Goal: Task Accomplishment & Management: Manage account settings

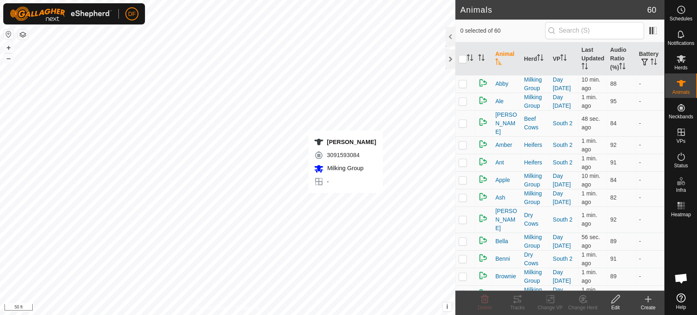
scroll to position [4279, 0]
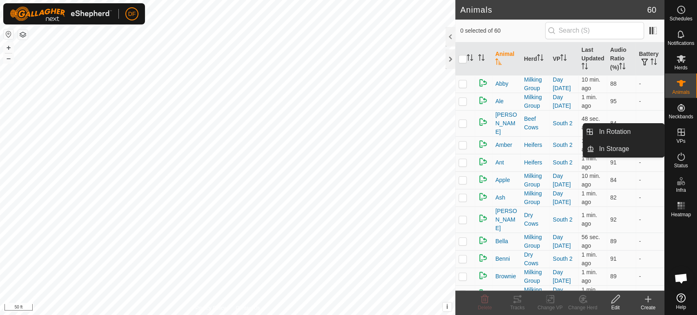
click at [685, 136] on icon at bounding box center [681, 132] width 10 height 10
click at [642, 134] on link "In Rotation" at bounding box center [629, 132] width 70 height 16
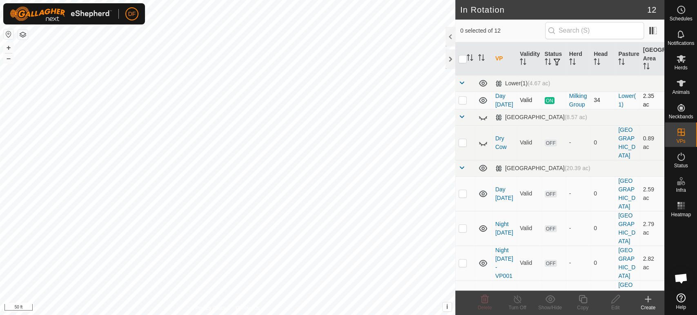
click at [465, 103] on p-checkbox at bounding box center [463, 100] width 8 height 7
checkbox input "true"
click at [580, 305] on div "Copy" at bounding box center [582, 307] width 33 height 7
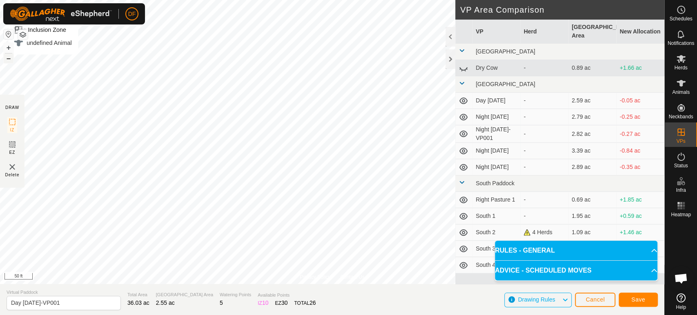
click at [11, 62] on button "–" at bounding box center [9, 59] width 10 height 10
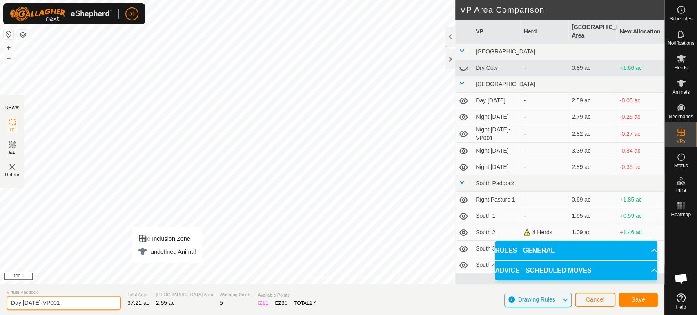
drag, startPoint x: 64, startPoint y: 303, endPoint x: 39, endPoint y: 303, distance: 24.9
click at [39, 303] on input "Day Sept 21-VP001" at bounding box center [64, 303] width 114 height 14
type input "Night [DATE]"
click at [637, 303] on button "Save" at bounding box center [638, 300] width 39 height 14
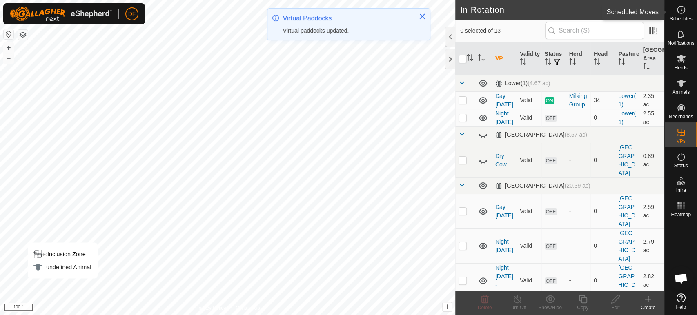
click at [688, 15] on es-schedule-vp-svg-icon at bounding box center [681, 9] width 15 height 13
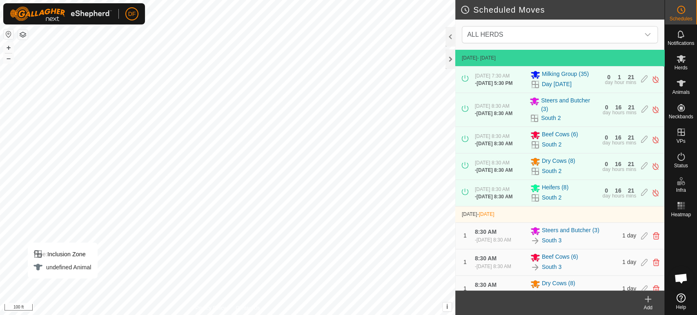
click at [640, 303] on create-svg-icon at bounding box center [648, 299] width 33 height 10
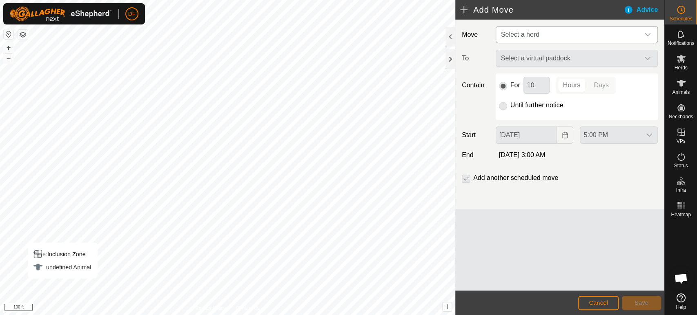
click at [552, 42] on span "Select a herd" at bounding box center [569, 35] width 142 height 16
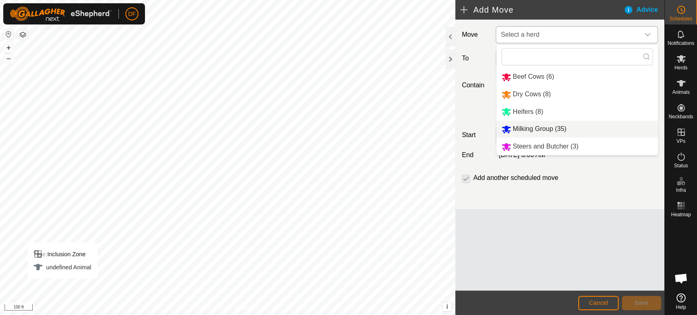
click at [530, 127] on li "Milking Group (35)" at bounding box center [577, 129] width 161 height 17
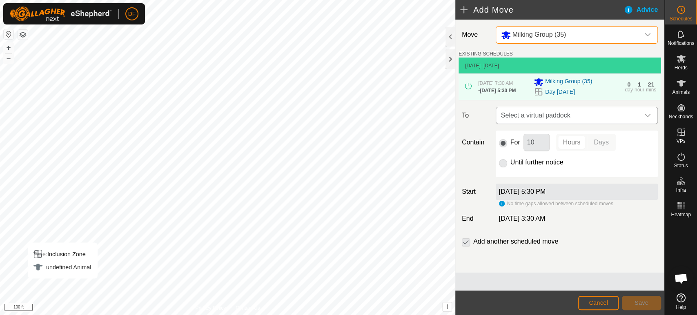
click at [531, 117] on span "Select a virtual paddock" at bounding box center [569, 115] width 142 height 16
click at [516, 174] on li "Night Sept 21 2.55 ac" at bounding box center [577, 176] width 152 height 12
click at [538, 146] on input "10" at bounding box center [537, 142] width 26 height 17
type input "1"
type input "12"
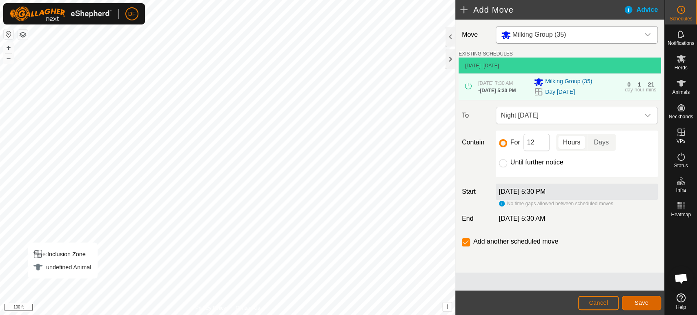
click at [634, 304] on button "Save" at bounding box center [641, 303] width 39 height 14
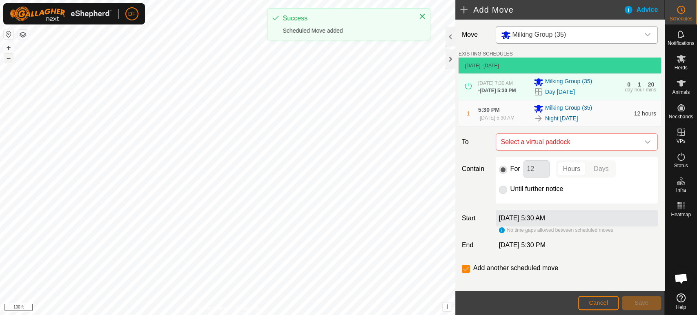
click at [11, 60] on button "–" at bounding box center [9, 59] width 10 height 10
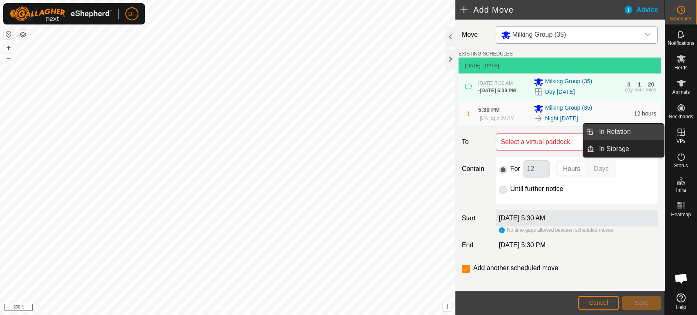
click at [633, 130] on link "In Rotation" at bounding box center [629, 132] width 70 height 16
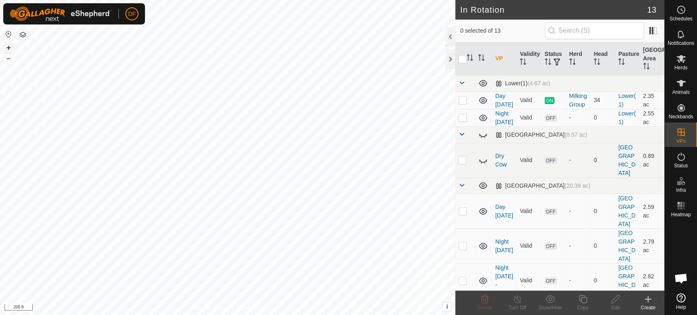
click at [8, 48] on button "+" at bounding box center [9, 48] width 10 height 10
click at [463, 121] on p-checkbox at bounding box center [463, 117] width 8 height 7
checkbox input "true"
click at [580, 298] on icon at bounding box center [583, 299] width 10 height 10
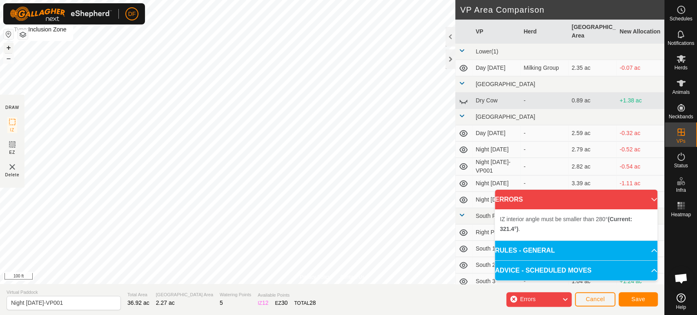
click at [7, 49] on button "+" at bounding box center [9, 48] width 10 height 10
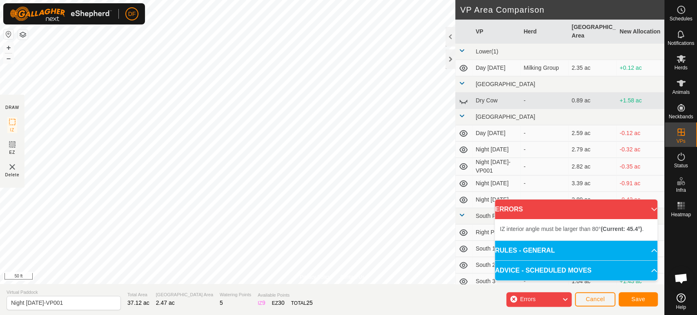
click at [304, 304] on div "Privacy Policy Contact Us Status: OFF Type: Inclusion Zone + – ⇧ i This applica…" at bounding box center [332, 157] width 664 height 315
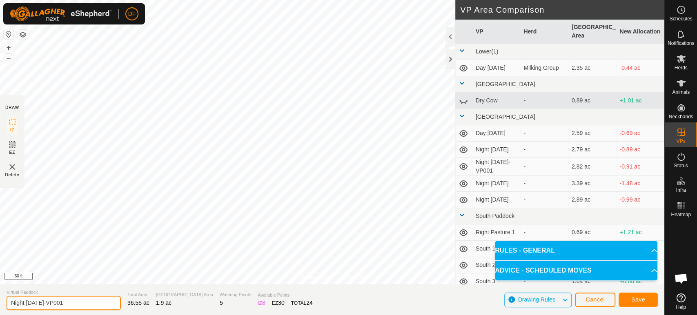
drag, startPoint x: 72, startPoint y: 308, endPoint x: 12, endPoint y: 308, distance: 60.4
click at [12, 308] on input "Night Sept 21-VP001" at bounding box center [64, 303] width 114 height 14
type input "Morning [DATE]"
click at [644, 302] on span "Save" at bounding box center [638, 300] width 14 height 7
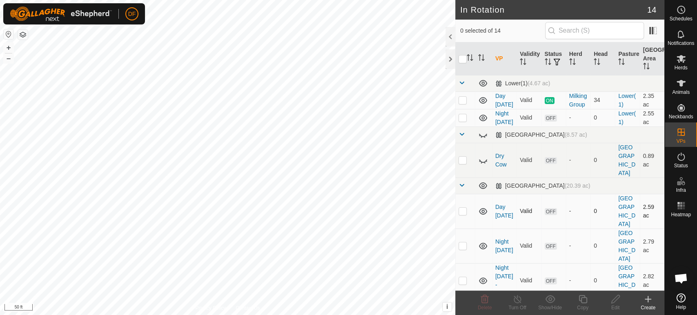
click at [464, 208] on p-checkbox at bounding box center [463, 211] width 8 height 7
checkbox input "true"
click at [462, 243] on p-checkbox at bounding box center [463, 246] width 8 height 7
checkbox input "true"
click at [463, 277] on p-checkbox at bounding box center [463, 280] width 8 height 7
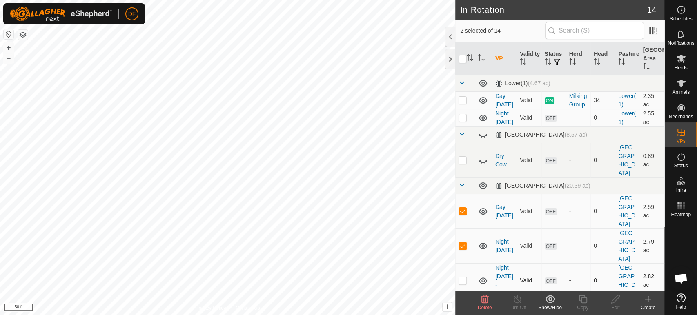
checkbox input "true"
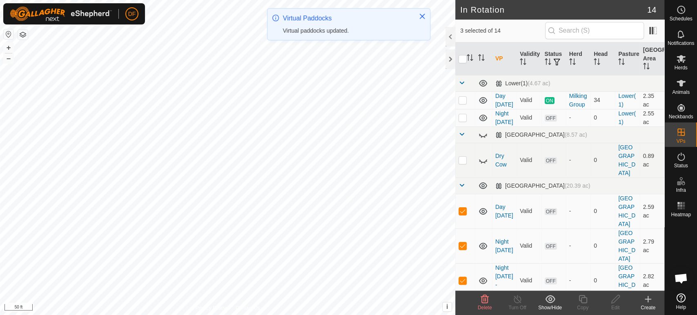
click at [485, 302] on icon at bounding box center [485, 299] width 10 height 10
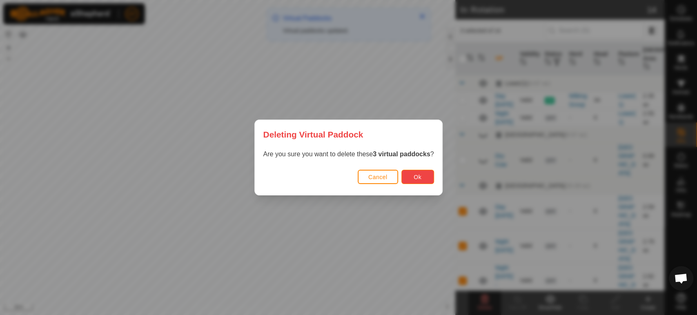
click at [423, 182] on button "Ok" at bounding box center [417, 177] width 33 height 14
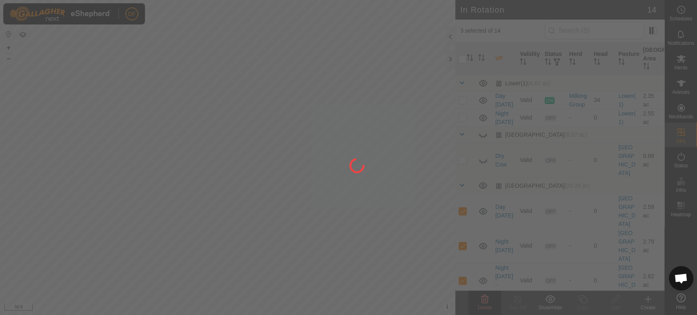
checkbox input "false"
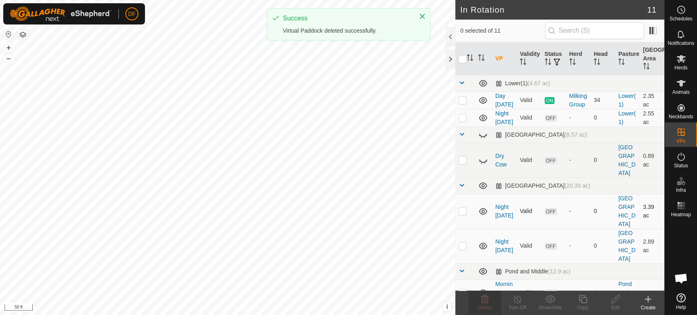
click at [463, 208] on p-checkbox at bounding box center [463, 211] width 8 height 7
checkbox input "true"
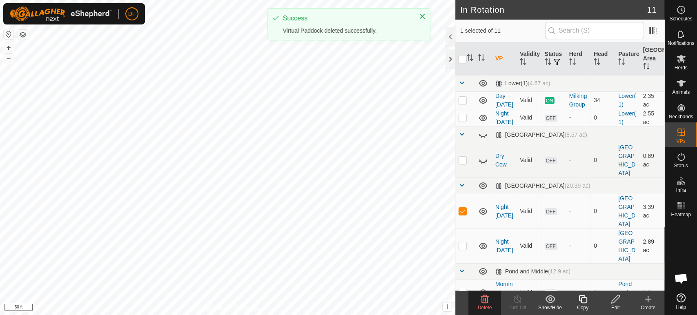
click at [463, 243] on p-checkbox at bounding box center [463, 246] width 8 height 7
checkbox input "true"
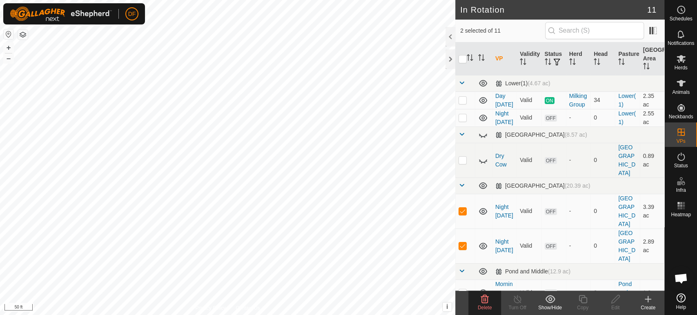
click at [476, 299] on delete-svg-icon at bounding box center [484, 299] width 33 height 10
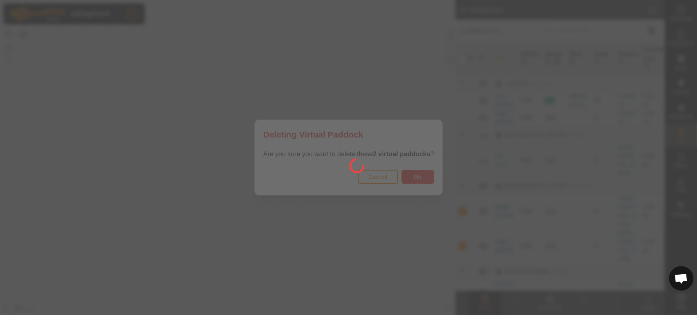
click at [419, 181] on button "Ok" at bounding box center [417, 177] width 33 height 14
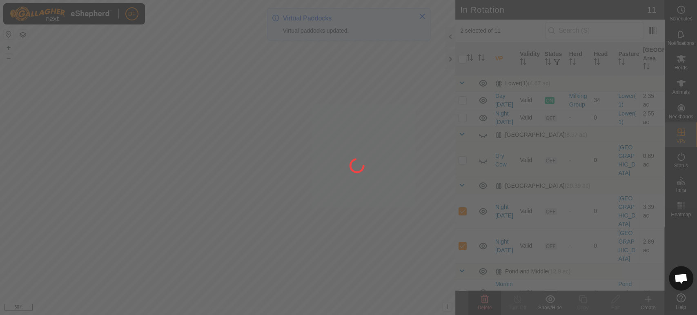
checkbox input "false"
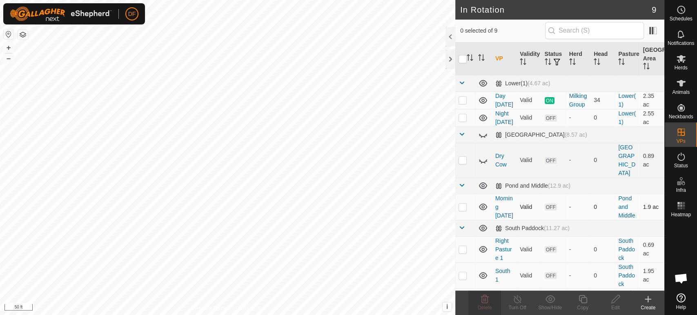
click at [464, 207] on p-checkbox at bounding box center [463, 207] width 8 height 7
checkbox input "true"
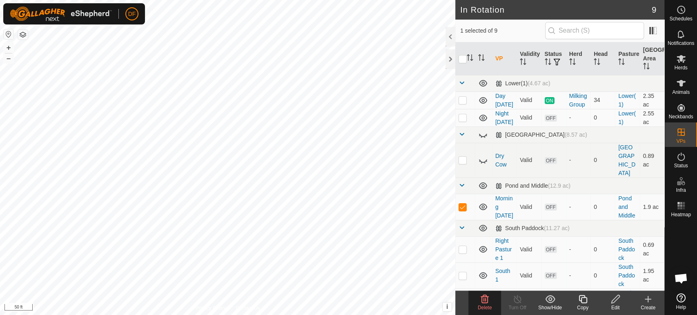
click at [573, 300] on copy-svg-icon at bounding box center [582, 299] width 33 height 10
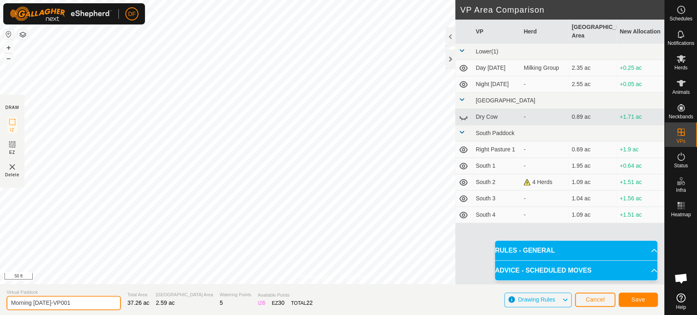
click at [33, 303] on input "Morning Sept 22-VP001" at bounding box center [64, 303] width 114 height 14
click at [79, 301] on input "Afternoon Sept 22-VP001" at bounding box center [64, 303] width 114 height 14
type input "Afternoon Sept 22"
click at [633, 299] on span "Save" at bounding box center [638, 300] width 14 height 7
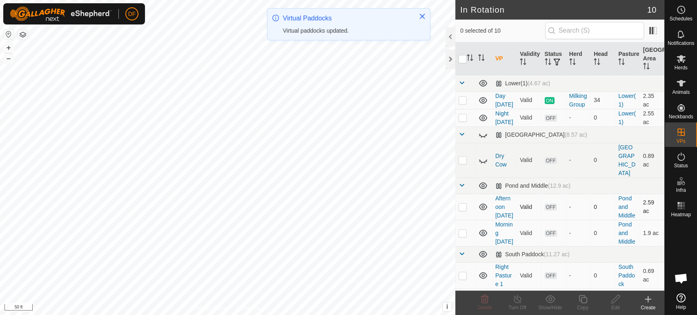
click at [463, 210] on p-checkbox at bounding box center [463, 207] width 8 height 7
checkbox input "true"
click at [583, 305] on div "Copy" at bounding box center [582, 307] width 33 height 7
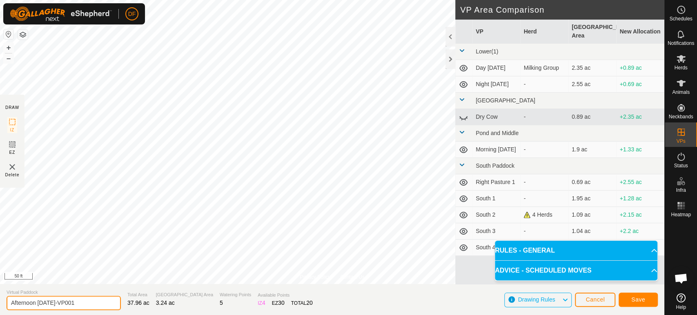
click at [38, 306] on input "Afternoon Sept 22-VP001" at bounding box center [64, 303] width 114 height 14
type input "Day [DATE]"
click at [644, 304] on button "Save" at bounding box center [638, 300] width 39 height 14
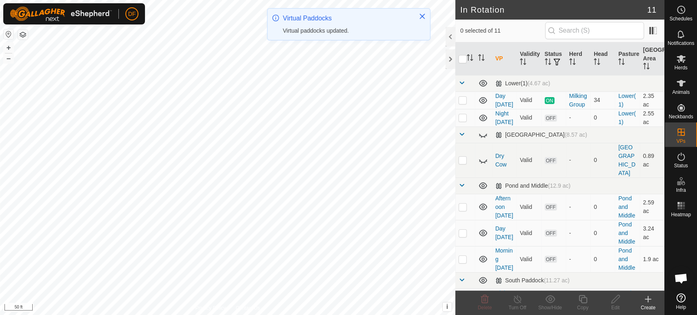
click at [462, 210] on p-checkbox at bounding box center [463, 207] width 8 height 7
checkbox input "true"
click at [616, 300] on icon at bounding box center [615, 299] width 8 height 8
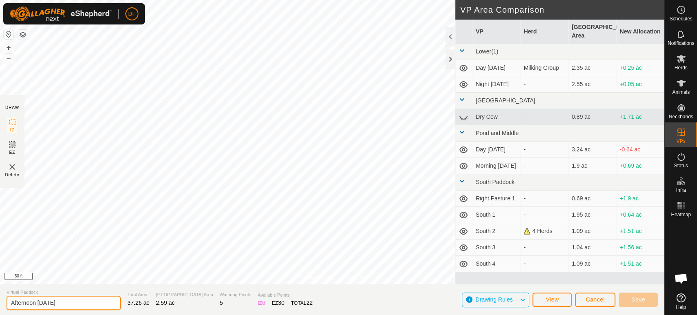
click at [36, 302] on input "Afternoon Sept 22" at bounding box center [64, 303] width 114 height 14
type input "Night [DATE]"
click at [631, 300] on button "Save" at bounding box center [638, 300] width 39 height 14
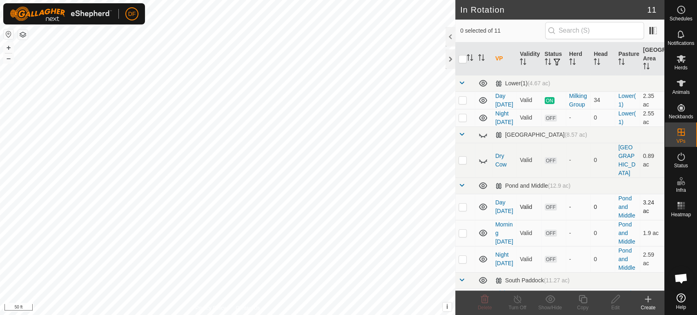
click at [461, 209] on p-checkbox at bounding box center [463, 207] width 8 height 7
checkbox input "true"
click at [231, 229] on div "DF Schedules Notifications Herds Animals Neckbands VPs Status Infra Heatmap Hel…" at bounding box center [348, 157] width 697 height 315
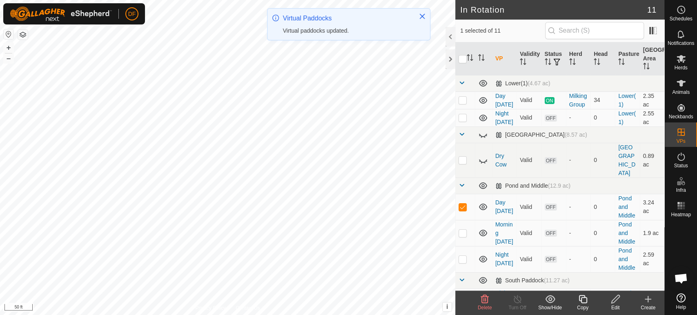
click at [586, 305] on div "Copy" at bounding box center [582, 307] width 33 height 7
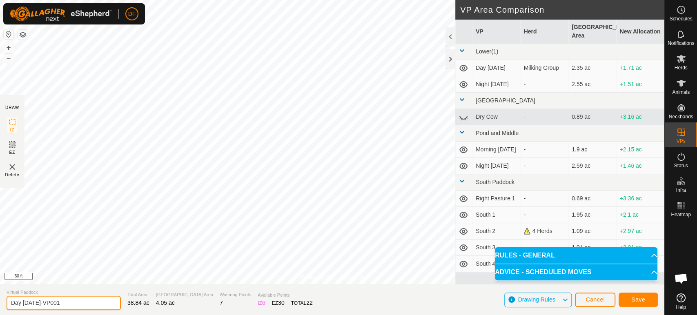
click at [22, 303] on input "Day Sept 23-VP001" at bounding box center [64, 303] width 114 height 14
click at [78, 301] on input "Night Sept 23-VP001" at bounding box center [64, 303] width 114 height 14
type input "Night [DATE]"
click at [632, 299] on span "Save" at bounding box center [638, 300] width 14 height 7
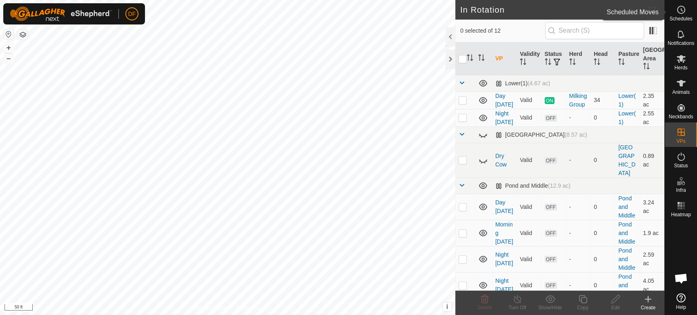
click at [676, 14] on icon at bounding box center [681, 10] width 10 height 10
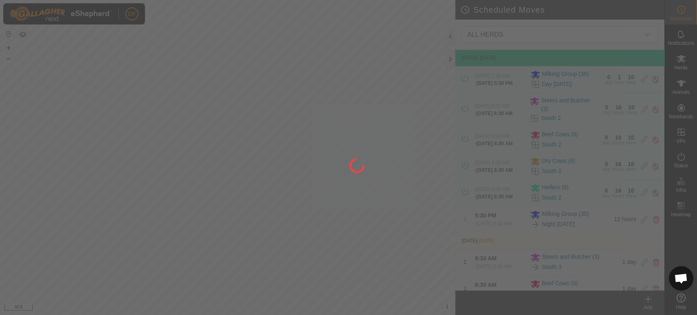
click at [654, 299] on div at bounding box center [348, 157] width 697 height 315
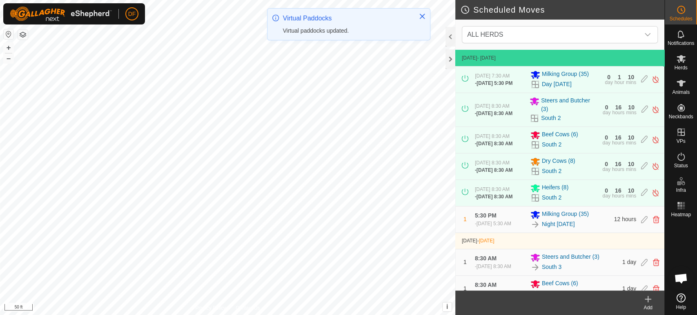
click at [644, 306] on div "Add" at bounding box center [648, 307] width 33 height 7
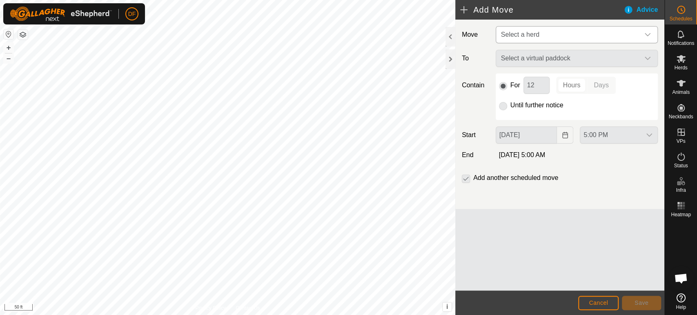
click at [532, 40] on span "Select a herd" at bounding box center [569, 35] width 142 height 16
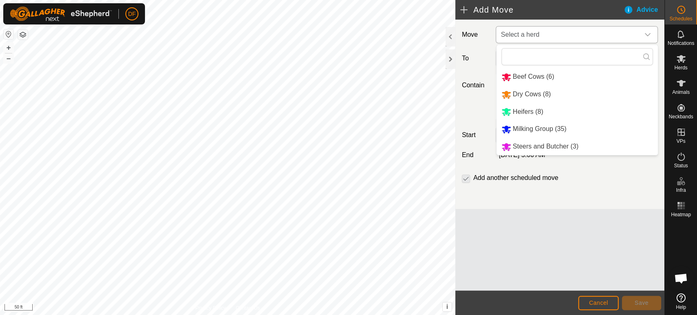
click at [537, 130] on li "Milking Group (35)" at bounding box center [577, 129] width 161 height 17
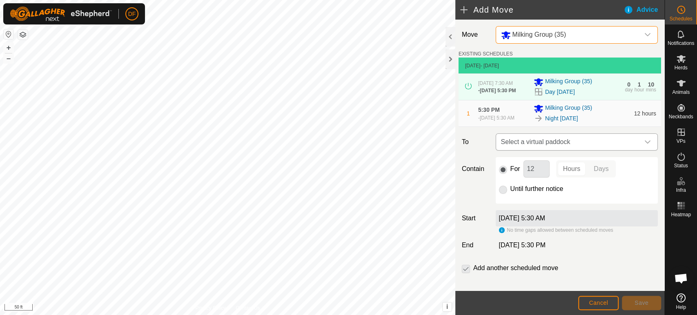
click at [555, 146] on span "Select a virtual paddock" at bounding box center [569, 142] width 142 height 16
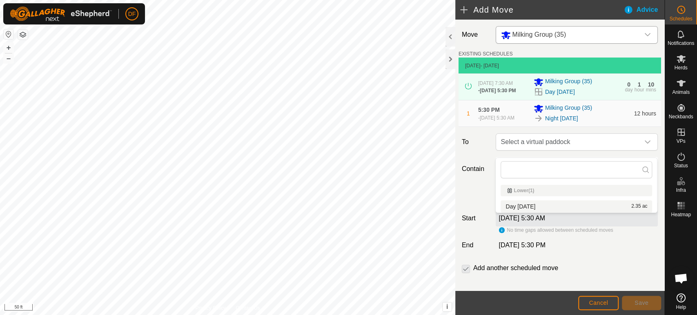
click at [524, 206] on span "Day [DATE]" at bounding box center [521, 207] width 30 height 6
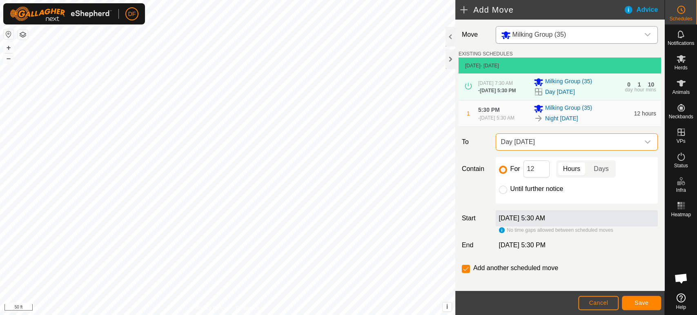
click at [540, 150] on span "Day [DATE]" at bounding box center [569, 142] width 142 height 16
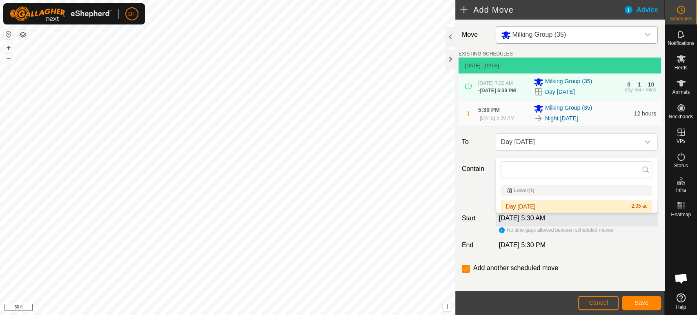
click at [522, 204] on span "Day [DATE]" at bounding box center [521, 207] width 30 height 6
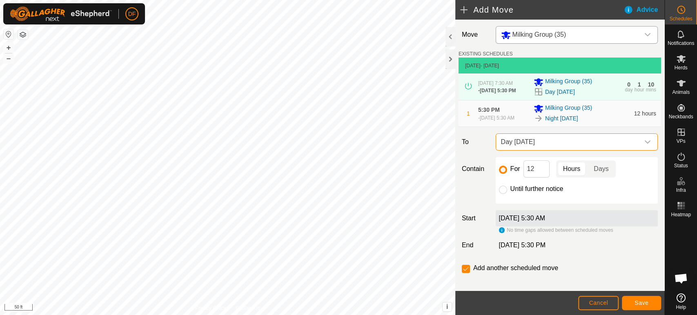
click at [506, 150] on span "Day [DATE]" at bounding box center [569, 142] width 142 height 16
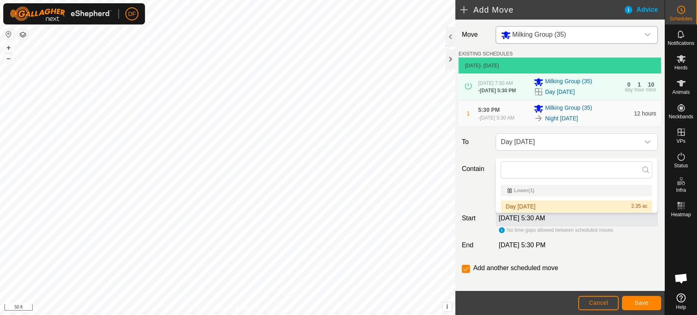
click at [515, 191] on div "Lower(1)" at bounding box center [576, 190] width 138 height 5
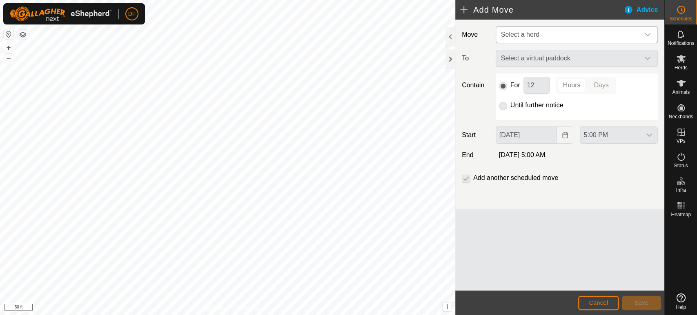
click at [535, 40] on span "Select a herd" at bounding box center [569, 35] width 142 height 16
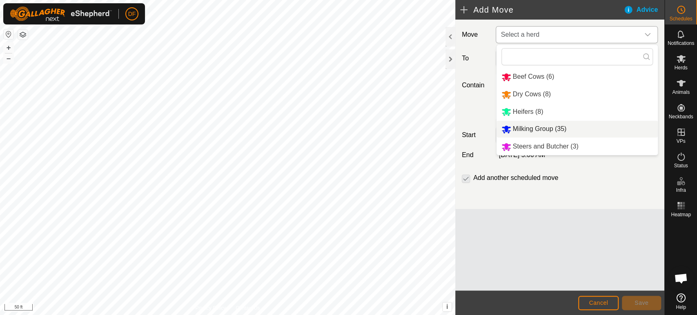
scroll to position [4279, 0]
click at [524, 125] on span "Milking Group (35)" at bounding box center [540, 128] width 54 height 7
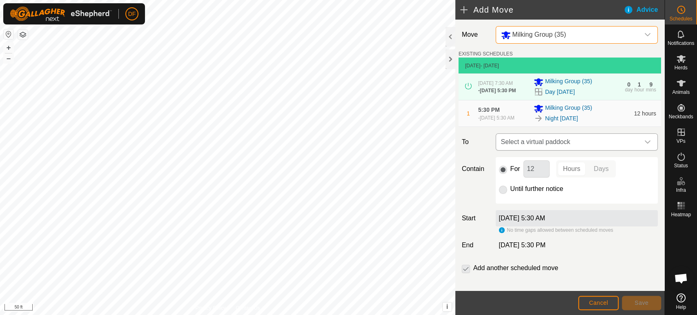
click at [536, 148] on span "Select a virtual paddock" at bounding box center [569, 142] width 142 height 16
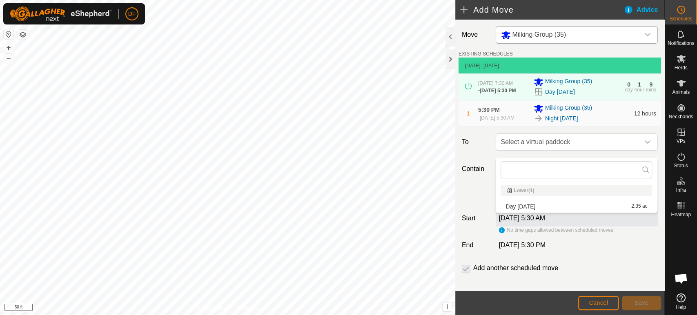
click at [468, 160] on div "Move Milking Group (35) EXISTING SCHEDULES [DATE] - [DATE] [DATE] 7:30 AM - [DA…" at bounding box center [559, 160] width 209 height 280
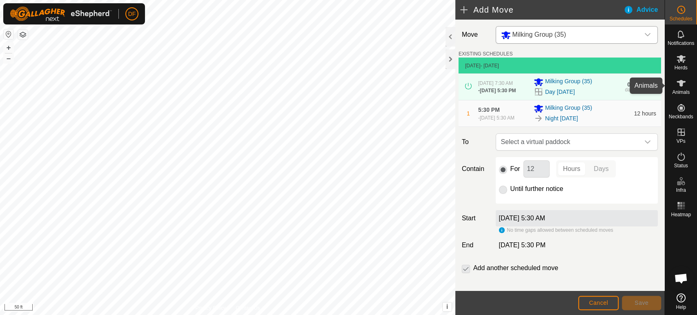
click at [680, 88] on es-animals-svg-icon at bounding box center [681, 83] width 15 height 13
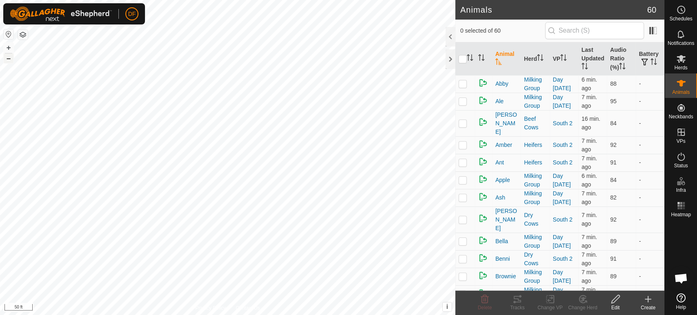
click at [12, 61] on button "–" at bounding box center [9, 59] width 10 height 10
checkbox input "true"
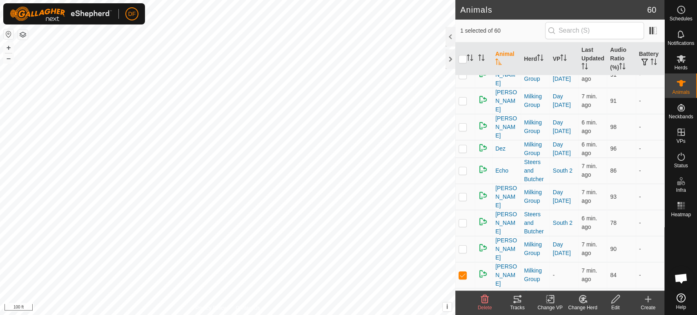
scroll to position [304, 0]
click at [543, 304] on change-vp-svg-icon at bounding box center [550, 299] width 33 height 10
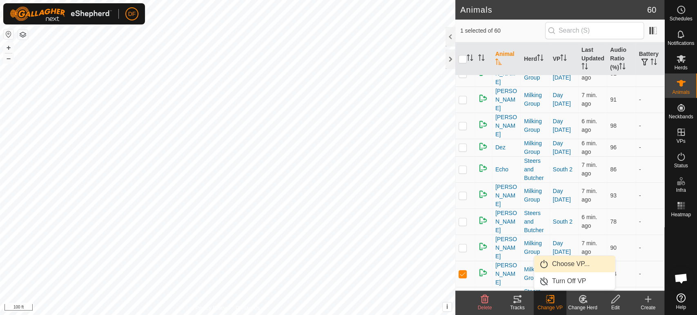
click at [559, 268] on link "Choose VP..." at bounding box center [574, 264] width 81 height 16
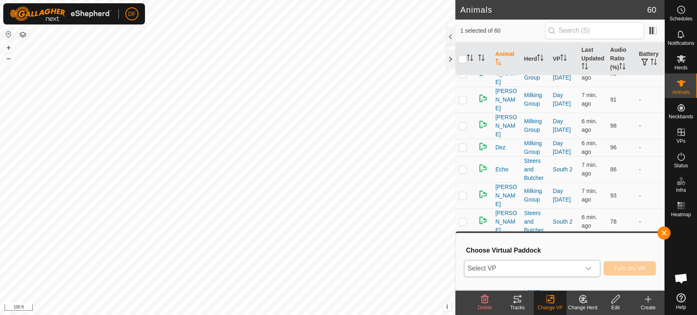
click at [555, 270] on span "Select VP" at bounding box center [522, 269] width 116 height 16
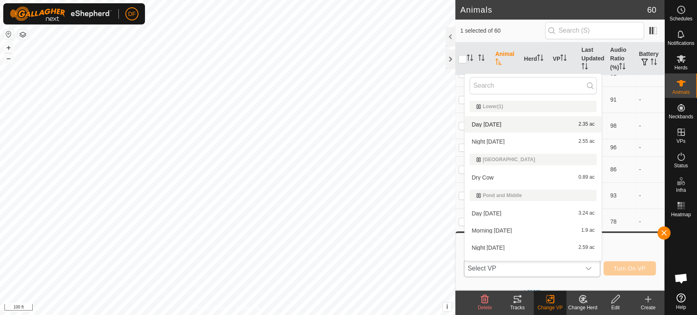
click at [510, 123] on div "Day [DATE] 2.35 ac" at bounding box center [533, 125] width 127 height 10
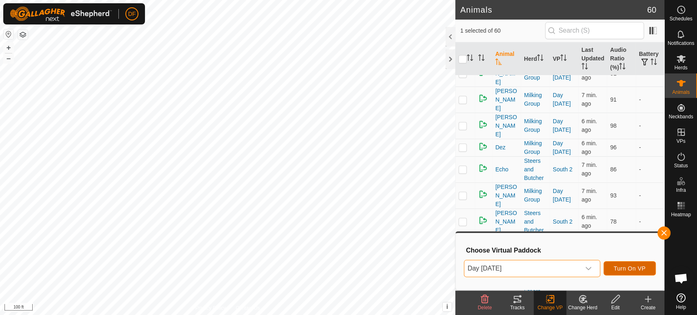
click at [625, 270] on span "Turn On VP" at bounding box center [630, 268] width 32 height 7
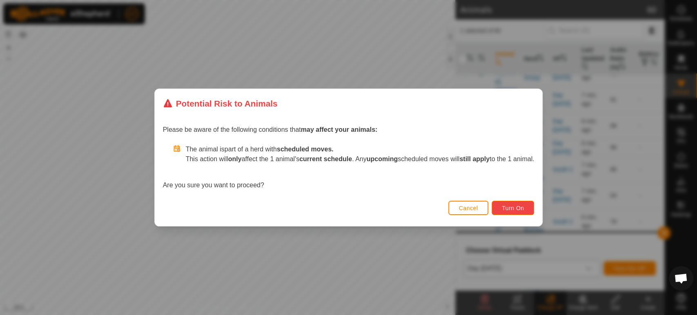
click at [509, 205] on span "Turn On" at bounding box center [513, 208] width 22 height 7
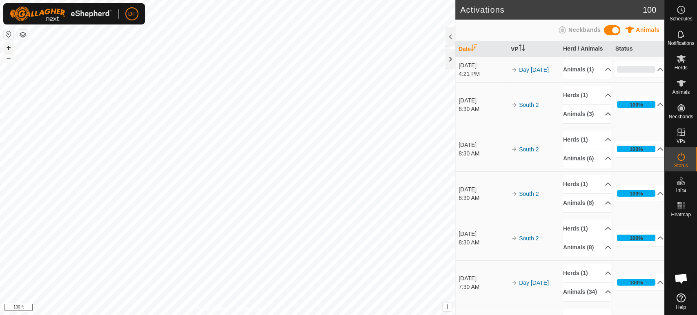
click at [9, 49] on button "+" at bounding box center [9, 48] width 10 height 10
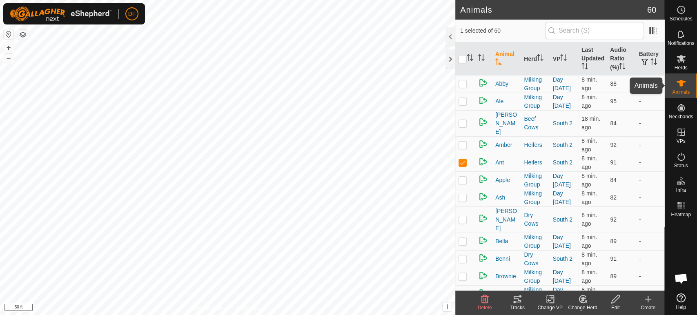
click at [681, 80] on icon at bounding box center [681, 83] width 10 height 10
click at [8, 56] on button "–" at bounding box center [9, 59] width 10 height 10
